Goal: Information Seeking & Learning: Learn about a topic

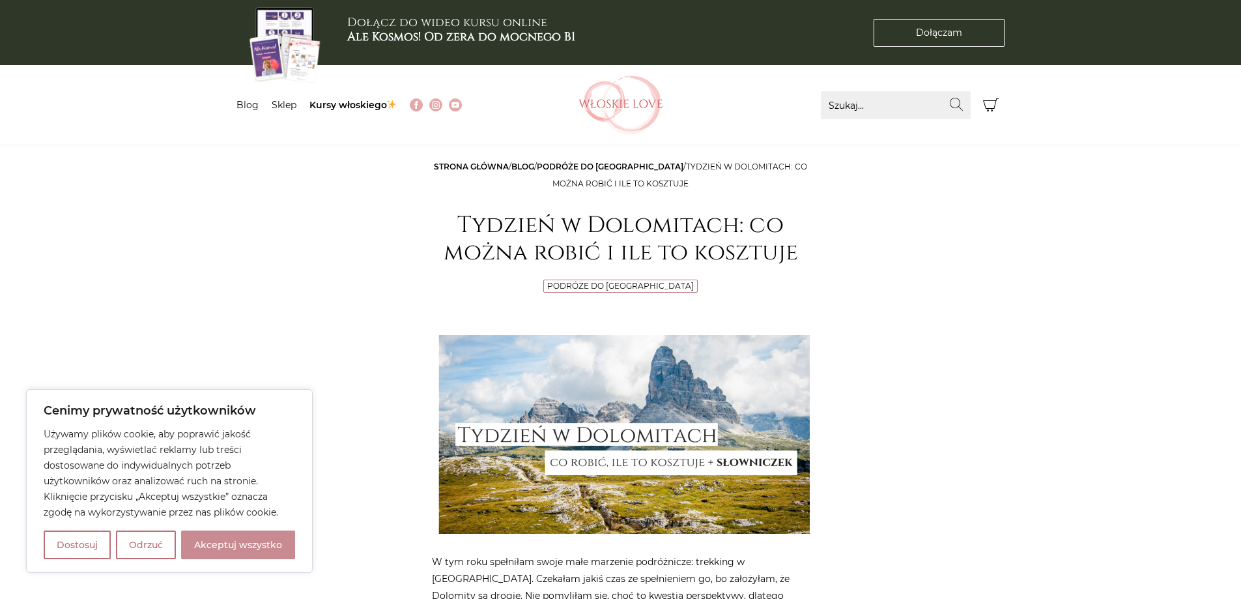
click at [224, 542] on button "Akceptuj wszystko" at bounding box center [238, 544] width 114 height 29
checkbox input "true"
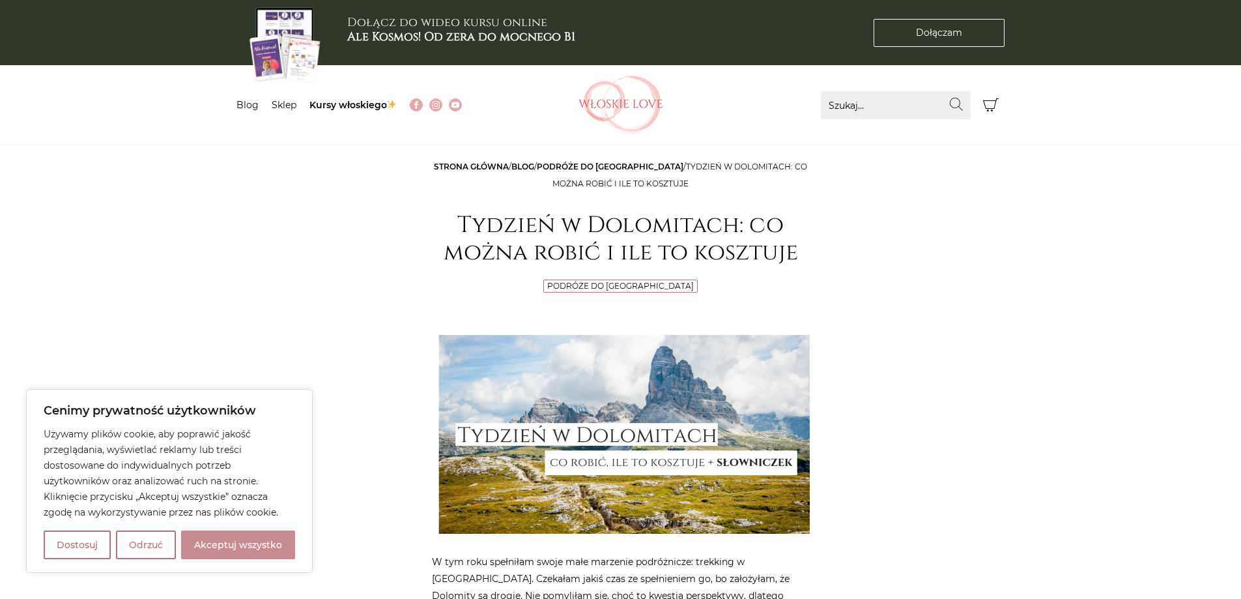
checkbox input "true"
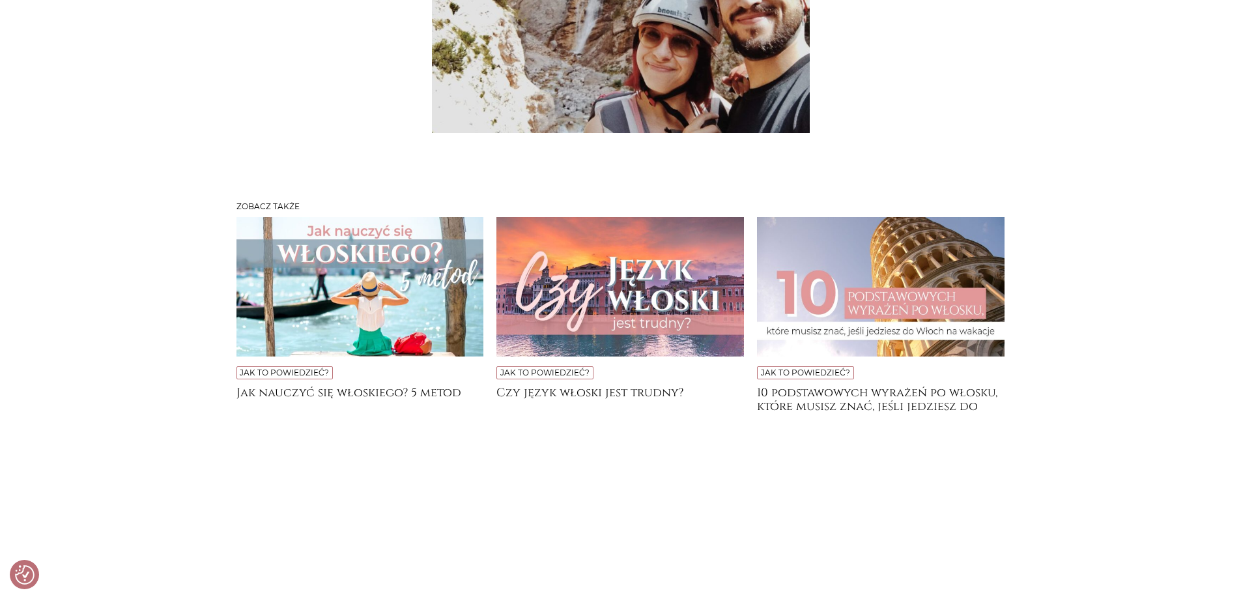
scroll to position [9967, 0]
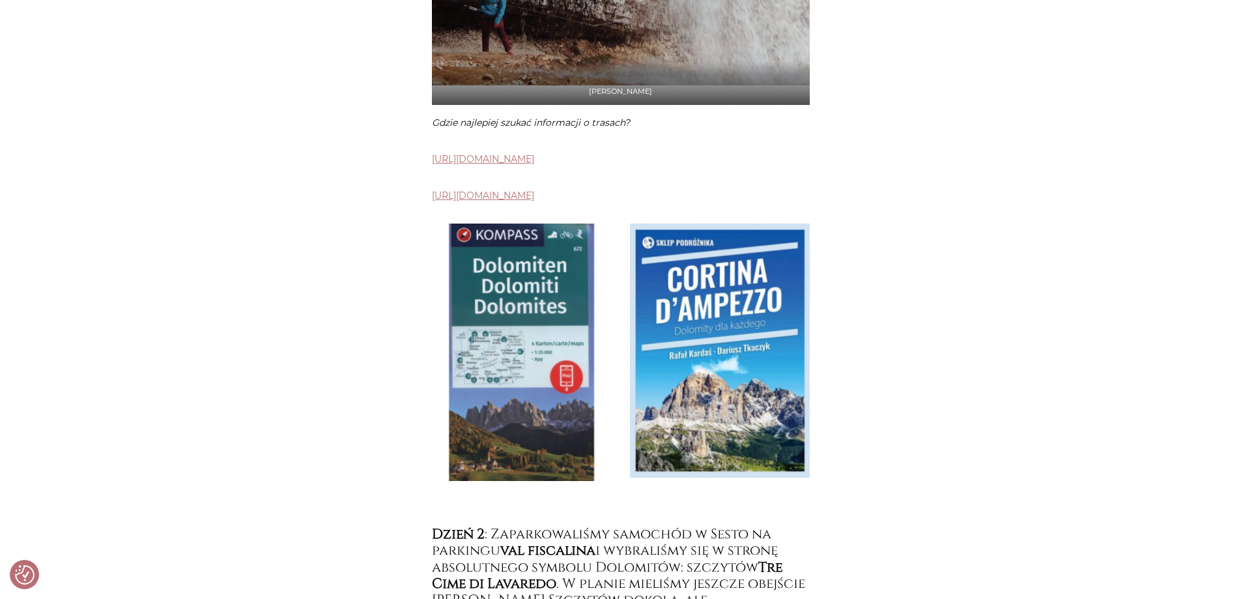
scroll to position [2280, 0]
